Goal: Task Accomplishment & Management: Manage account settings

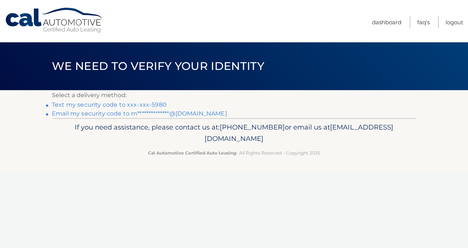
click at [142, 105] on link "Text my security code to xxx-xxx-5980" at bounding box center [109, 104] width 115 height 7
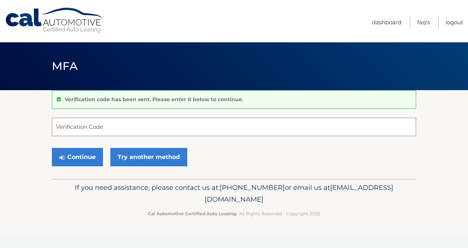
click at [110, 134] on input "Verification Code" at bounding box center [234, 127] width 364 height 18
type input "254053"
click at [77, 152] on button "Continue" at bounding box center [77, 157] width 51 height 18
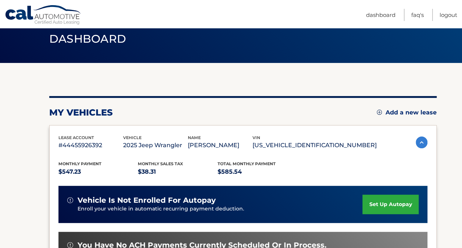
scroll to position [37, 0]
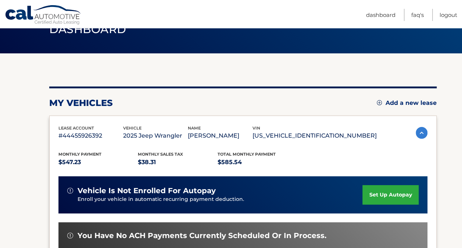
click at [400, 197] on link "set up autopay" at bounding box center [391, 194] width 56 height 19
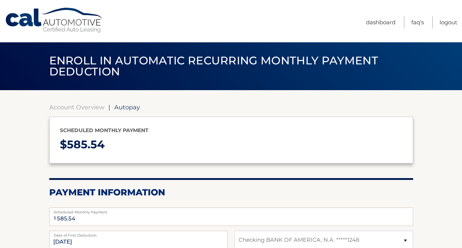
select select "MDg1MTE4MmYtZjIxNC00NGUzLTgwYjktN2Q5YWUyYzUzMmI3"
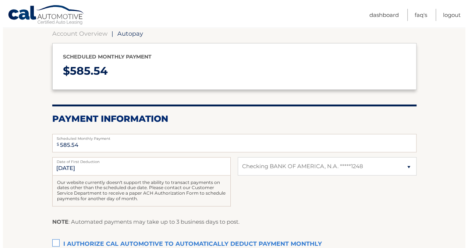
scroll to position [110, 0]
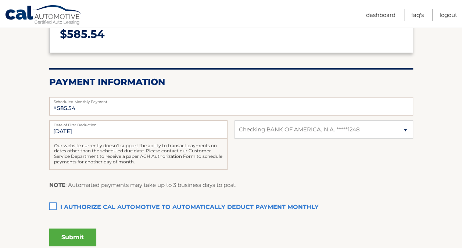
click at [52, 206] on label "I authorize cal automotive to automatically deduct payment monthly This checkbo…" at bounding box center [231, 207] width 364 height 15
click at [0, 0] on input "I authorize cal automotive to automatically deduct payment monthly This checkbo…" at bounding box center [0, 0] width 0 height 0
click at [68, 236] on button "Submit" at bounding box center [72, 237] width 47 height 18
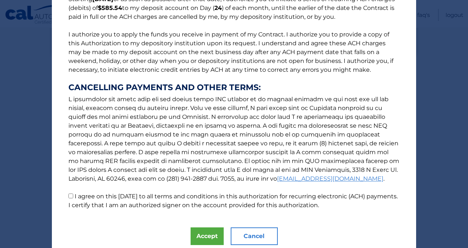
scroll to position [99, 0]
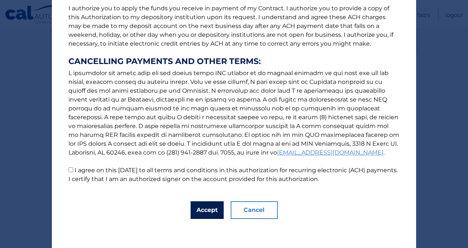
click at [201, 208] on button "Accept" at bounding box center [207, 210] width 33 height 18
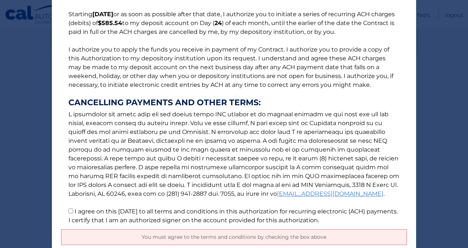
scroll to position [117, 0]
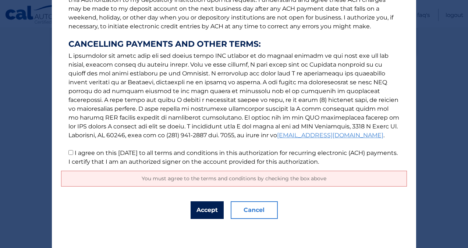
click at [202, 207] on button "Accept" at bounding box center [207, 210] width 33 height 18
click at [227, 181] on div "You must agree to the terms and conditions by checking the box above" at bounding box center [234, 179] width 346 height 16
click at [68, 152] on input "I agree on this 10/11/2025 to all terms and conditions in this authorization fo…" at bounding box center [70, 152] width 5 height 5
checkbox input "true"
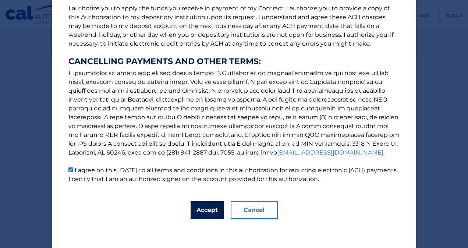
click at [202, 215] on button "Accept" at bounding box center [207, 210] width 33 height 18
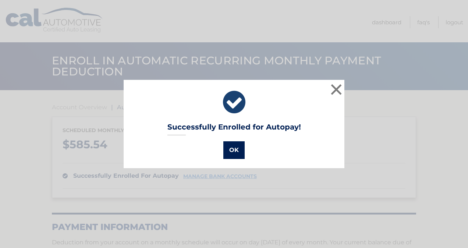
click at [229, 143] on button "OK" at bounding box center [233, 150] width 21 height 18
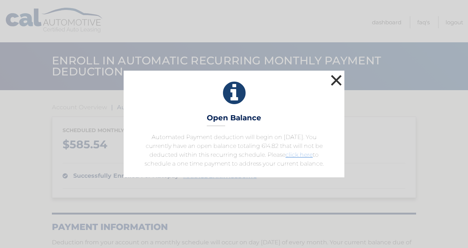
click at [332, 79] on button "×" at bounding box center [336, 80] width 15 height 15
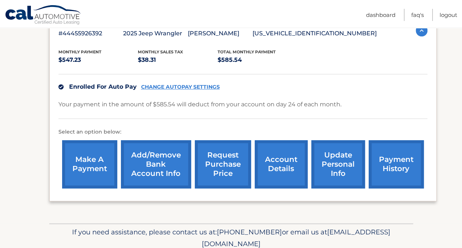
scroll to position [147, 0]
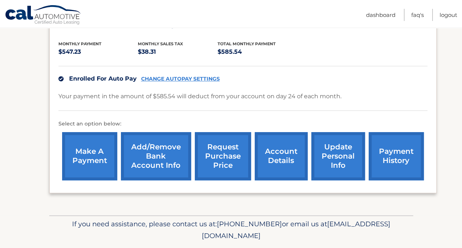
click at [84, 149] on link "make a payment" at bounding box center [89, 156] width 55 height 48
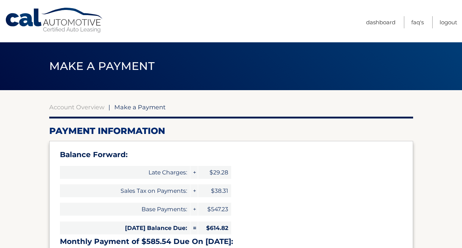
select select "MDg1MTE4MmYtZjIxNC00NGUzLTgwYjktN2Q5YWUyYzUzMmI3"
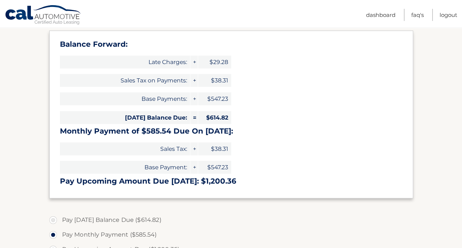
scroll to position [147, 0]
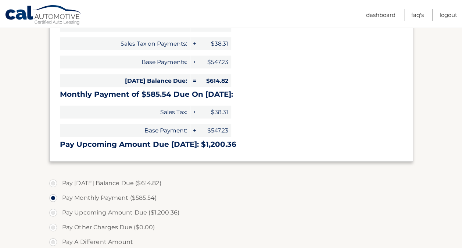
click at [53, 184] on label "Pay Today's Balance Due ($614.82)" at bounding box center [231, 183] width 364 height 15
click at [53, 184] on input "Pay Today's Balance Due ($614.82)" at bounding box center [55, 182] width 7 height 12
radio input "true"
type input "614.82"
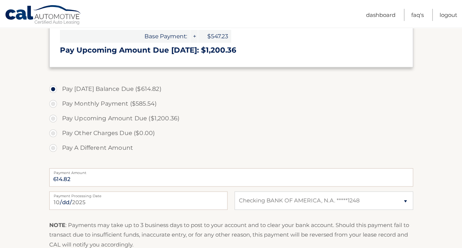
scroll to position [258, 0]
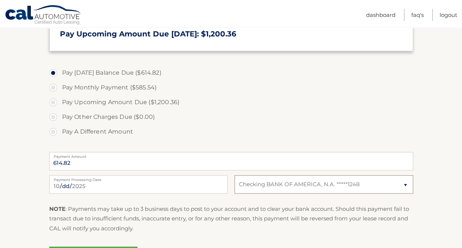
click at [405, 185] on select "Select Bank Account Checking BANK OF AMERICA, N.A. *****1248" at bounding box center [324, 184] width 178 height 18
click at [235, 175] on select "Select Bank Account Checking BANK OF AMERICA, N.A. *****1248" at bounding box center [324, 184] width 178 height 18
click at [280, 183] on select "Select Bank Account Checking BANK OF AMERICA, N.A. *****1248" at bounding box center [324, 184] width 178 height 18
select select "MDg1MTE4MmYtZjIxNC00NGUzLTgwYjktN2Q5YWUyYzUzMmI3"
click at [235, 175] on select "Select Bank Account Checking BANK OF AMERICA, N.A. *****1248" at bounding box center [324, 184] width 178 height 18
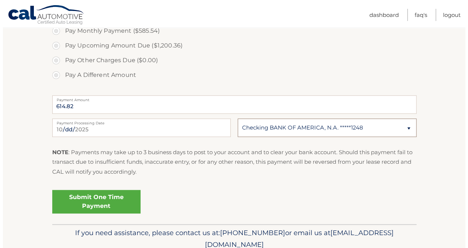
scroll to position [331, 0]
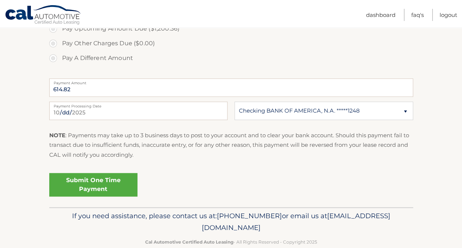
click at [76, 185] on link "Submit One Time Payment" at bounding box center [93, 185] width 88 height 24
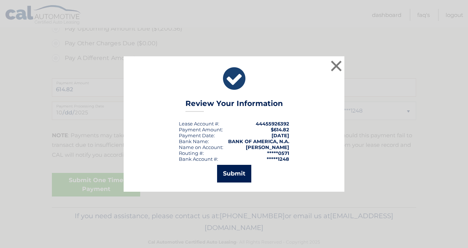
click at [238, 177] on button "Submit" at bounding box center [234, 174] width 34 height 18
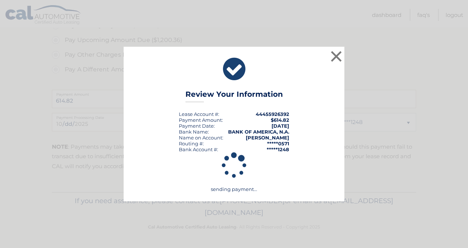
scroll to position [319, 0]
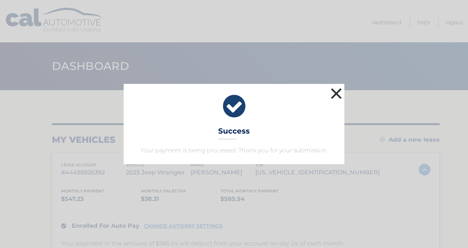
click at [334, 94] on button "×" at bounding box center [336, 93] width 15 height 15
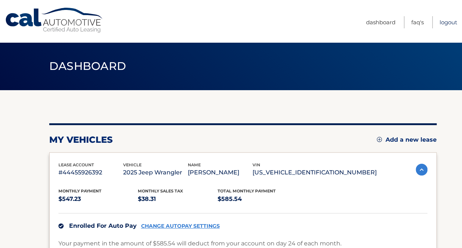
click at [445, 24] on link "Logout" at bounding box center [449, 22] width 18 height 12
